Goal: Task Accomplishment & Management: Manage account settings

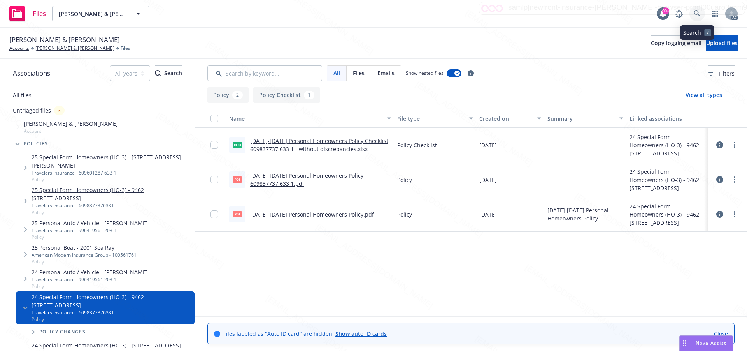
click at [698, 14] on icon at bounding box center [697, 13] width 7 height 7
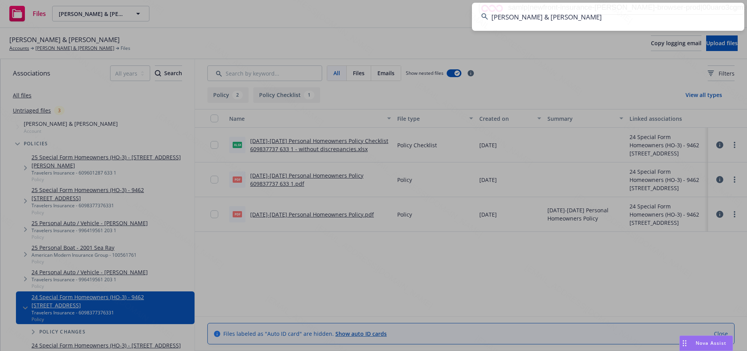
type input "[PERSON_NAME] & [PERSON_NAME]"
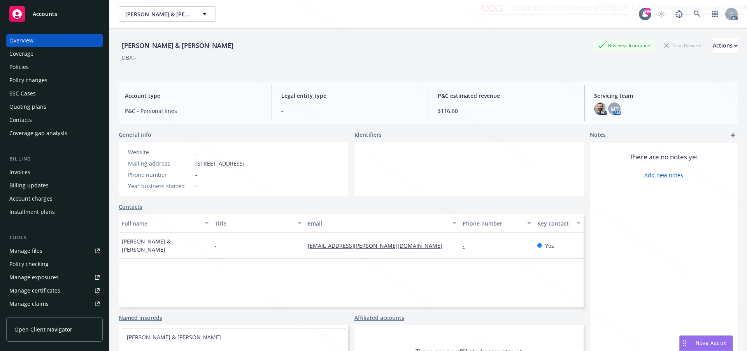
click at [32, 66] on div "Policies" at bounding box center [54, 67] width 90 height 12
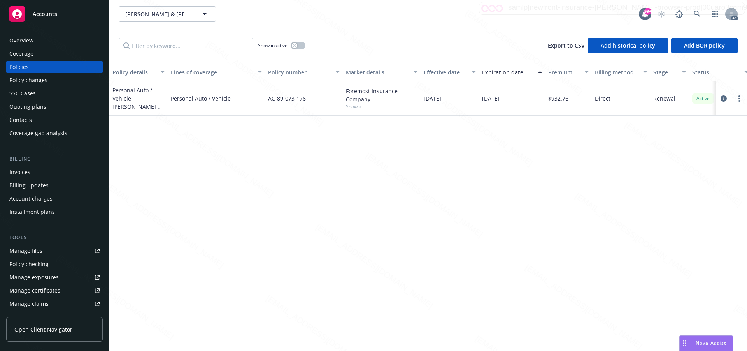
click at [466, 162] on div "Policy details Lines of coverage Policy number Market details Effective date Ex…" at bounding box center [428, 207] width 638 height 288
click at [286, 168] on div "Policy details Lines of coverage Policy number Market details Effective date Ex…" at bounding box center [428, 207] width 638 height 288
click at [134, 100] on span "- Charles Hallums & Harriet Hallums" at bounding box center [136, 107] width 49 height 24
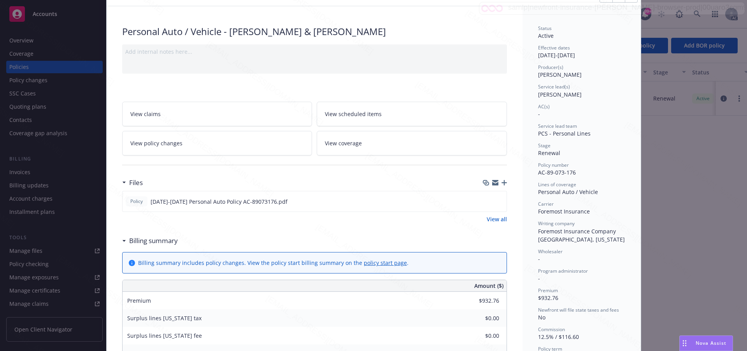
scroll to position [78, 0]
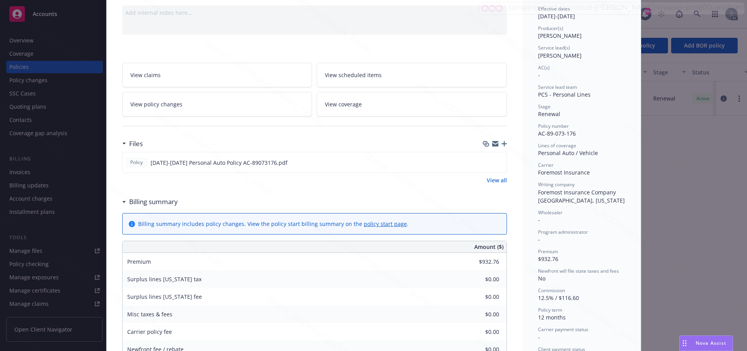
click at [493, 181] on link "View all" at bounding box center [497, 180] width 20 height 8
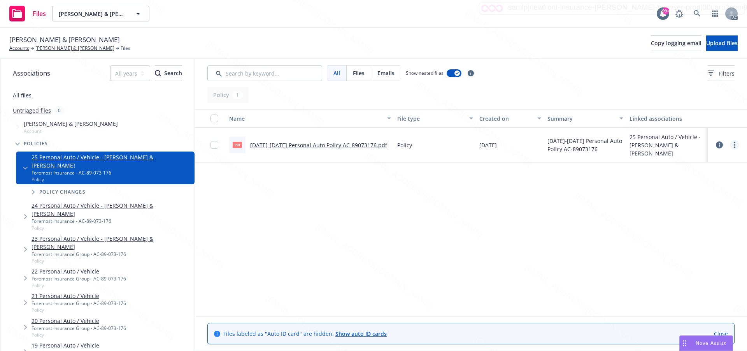
click at [735, 146] on icon "more" at bounding box center [735, 145] width 2 height 6
click at [684, 176] on link "Download" at bounding box center [699, 176] width 77 height 16
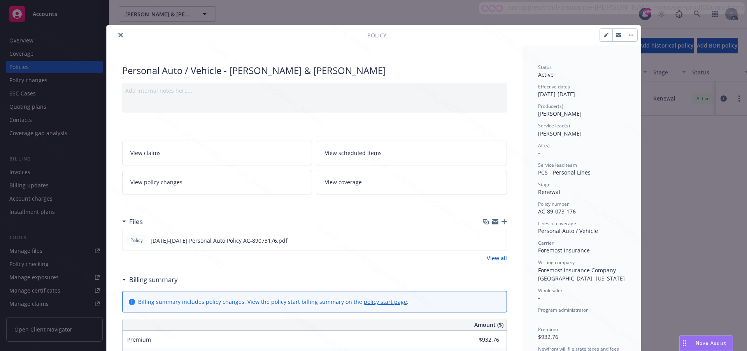
click at [629, 35] on icon "button" at bounding box center [631, 35] width 5 height 2
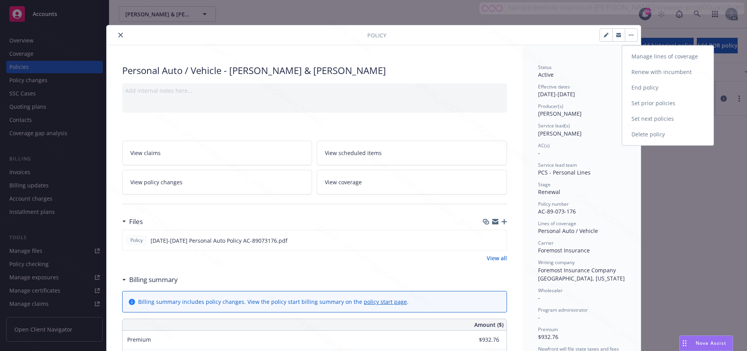
click at [643, 89] on link "End policy" at bounding box center [667, 88] width 91 height 16
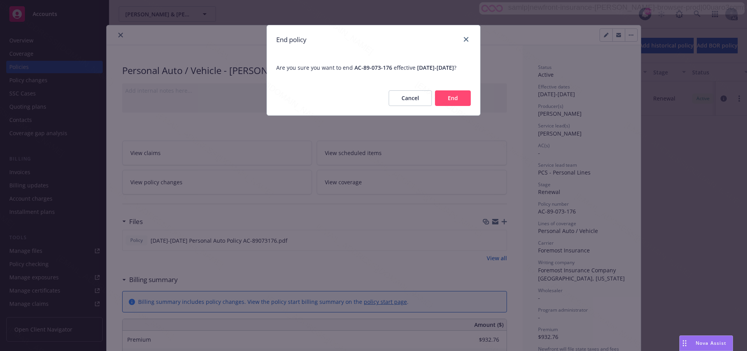
click at [449, 105] on button "End" at bounding box center [453, 98] width 36 height 16
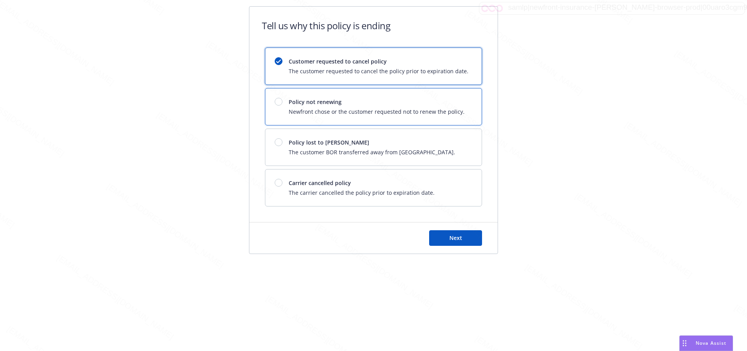
click at [449, 105] on span "Policy not renewing" at bounding box center [377, 102] width 176 height 8
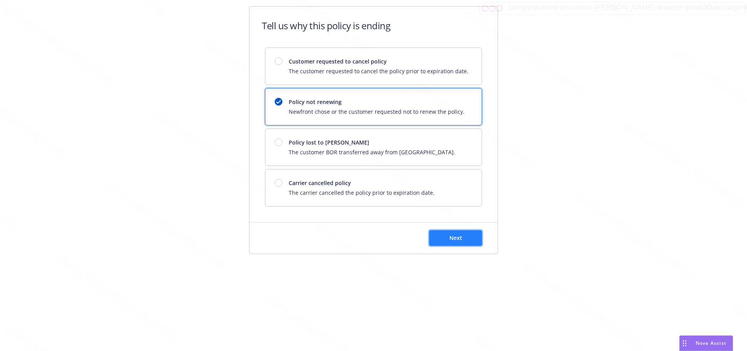
click at [449, 235] on span "Next" at bounding box center [455, 237] width 13 height 7
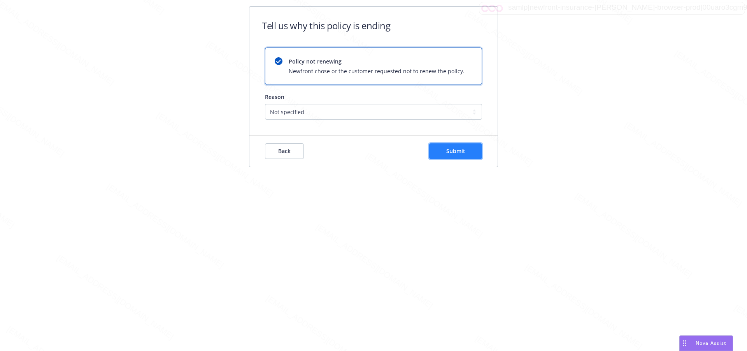
click at [460, 151] on span "Submit" at bounding box center [455, 150] width 19 height 7
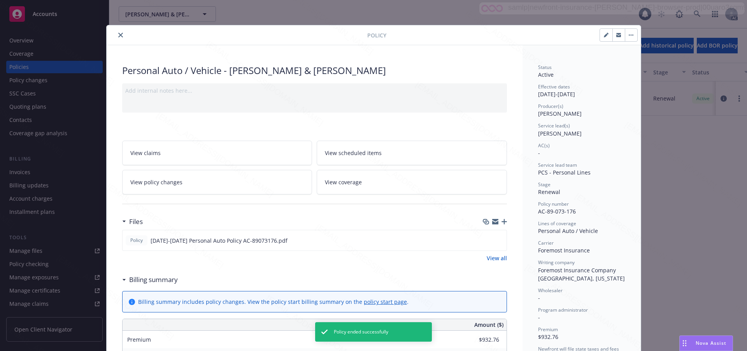
scroll to position [23, 0]
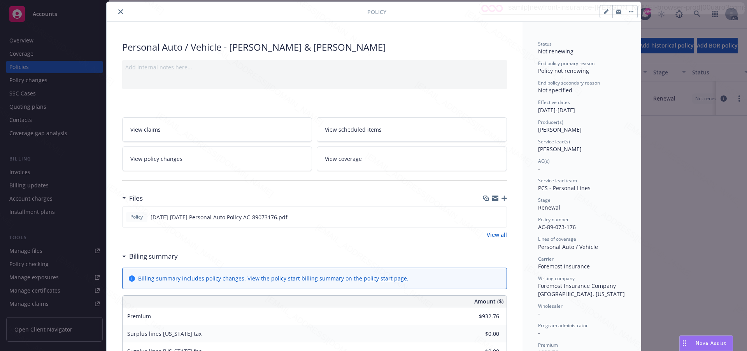
click at [118, 12] on icon "close" at bounding box center [120, 11] width 5 height 5
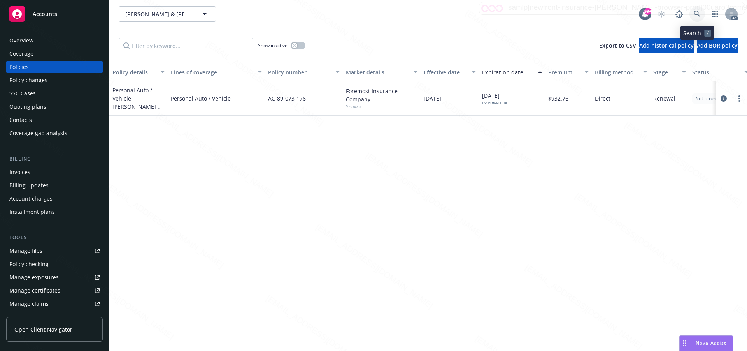
click at [696, 12] on icon at bounding box center [697, 14] width 7 height 7
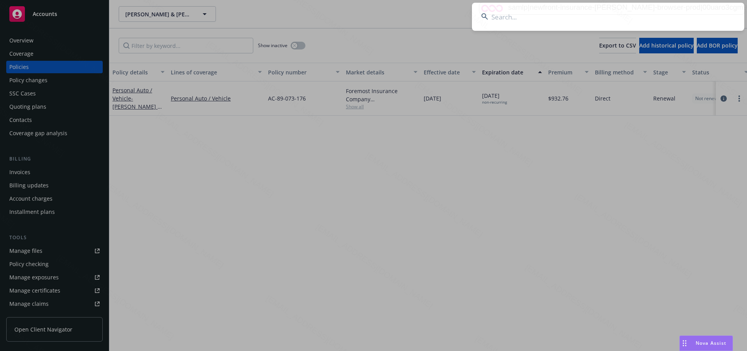
click at [533, 18] on input at bounding box center [608, 17] width 272 height 28
paste input "[PERSON_NAME]"
type input "[PERSON_NAME]"
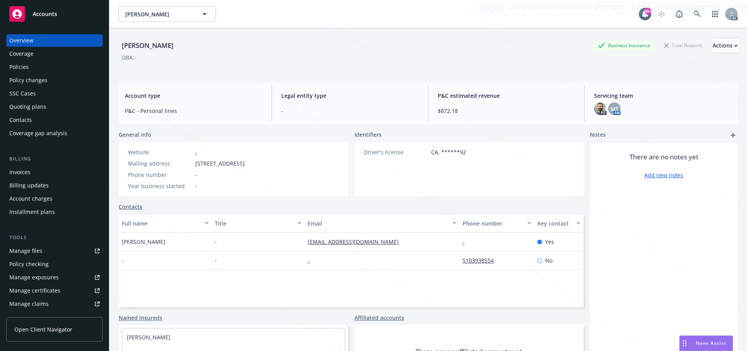
click at [24, 68] on div "Policies" at bounding box center [18, 67] width 19 height 12
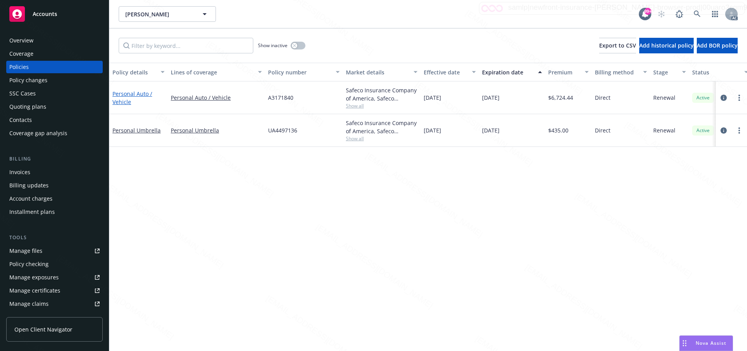
click at [123, 95] on link "Personal Auto / Vehicle" at bounding box center [132, 98] width 40 height 16
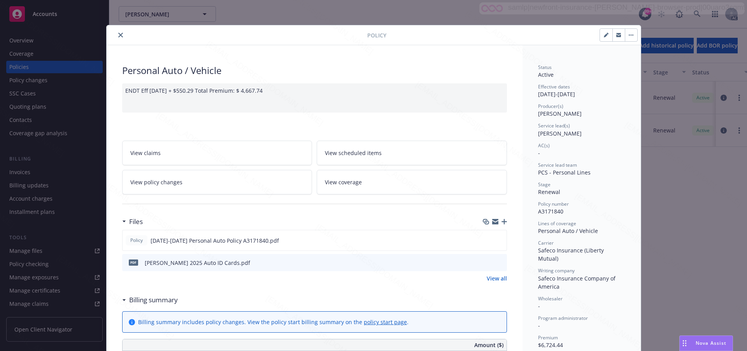
click at [493, 279] on link "View all" at bounding box center [497, 278] width 20 height 8
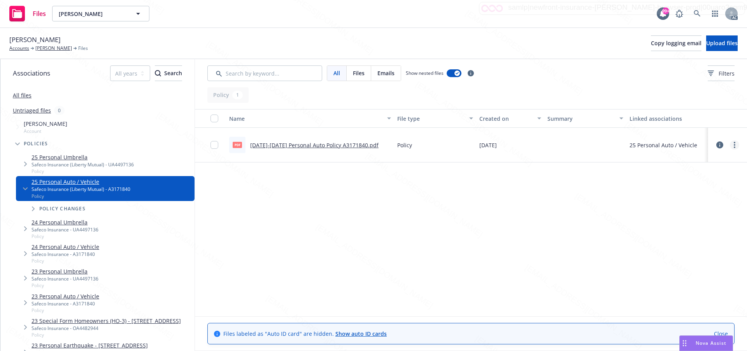
click at [734, 146] on icon "more" at bounding box center [735, 145] width 2 height 6
click at [692, 176] on link "Download" at bounding box center [699, 176] width 77 height 16
